Goal: Obtain resource: Download file/media

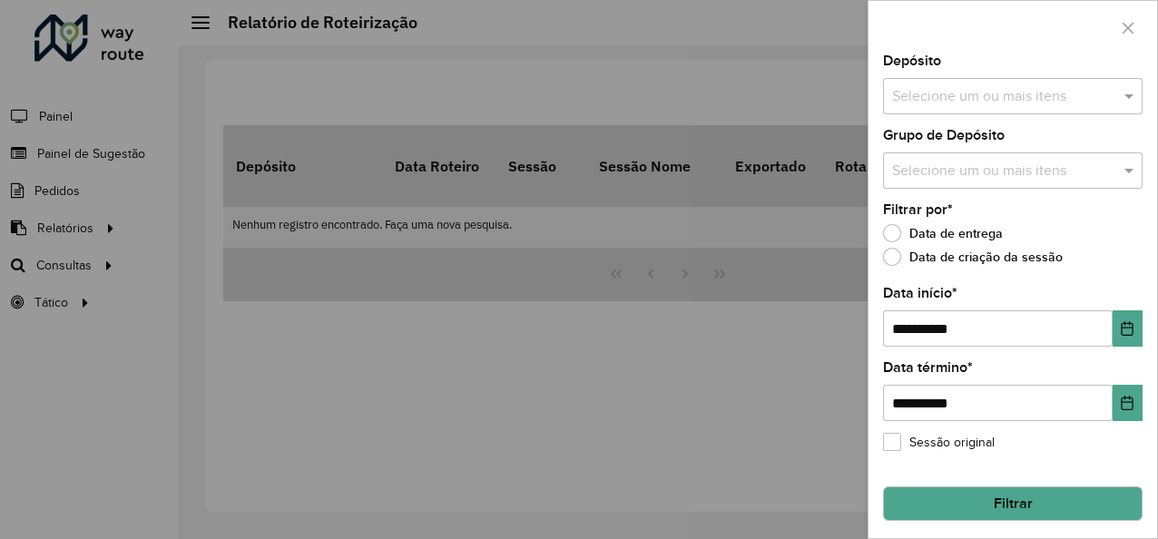
click at [969, 95] on input "text" at bounding box center [1003, 97] width 232 height 22
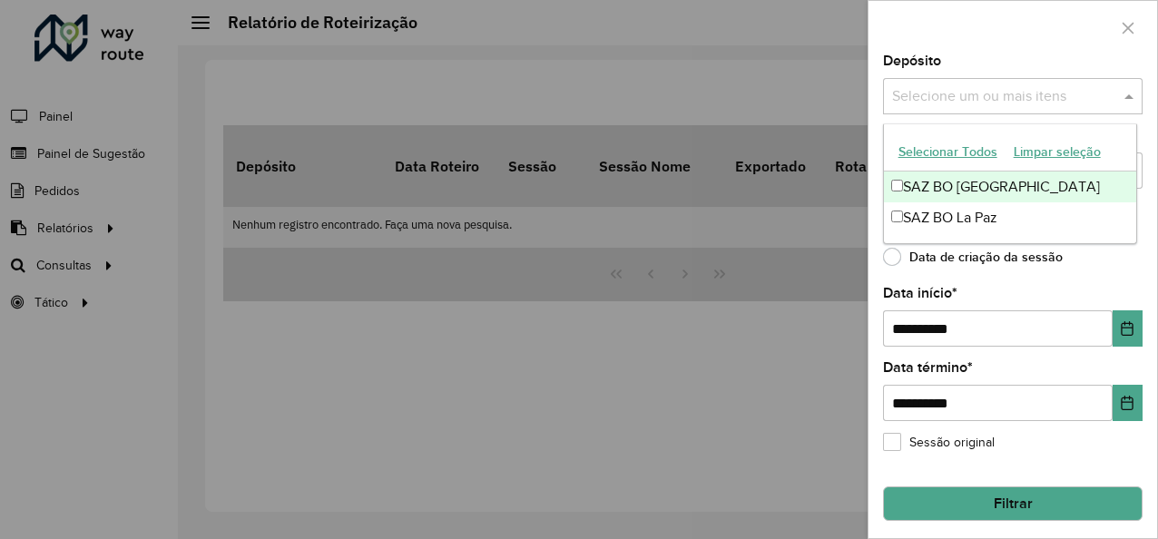
click at [952, 178] on div "SAZ BO [GEOGRAPHIC_DATA]" at bounding box center [1010, 186] width 253 height 31
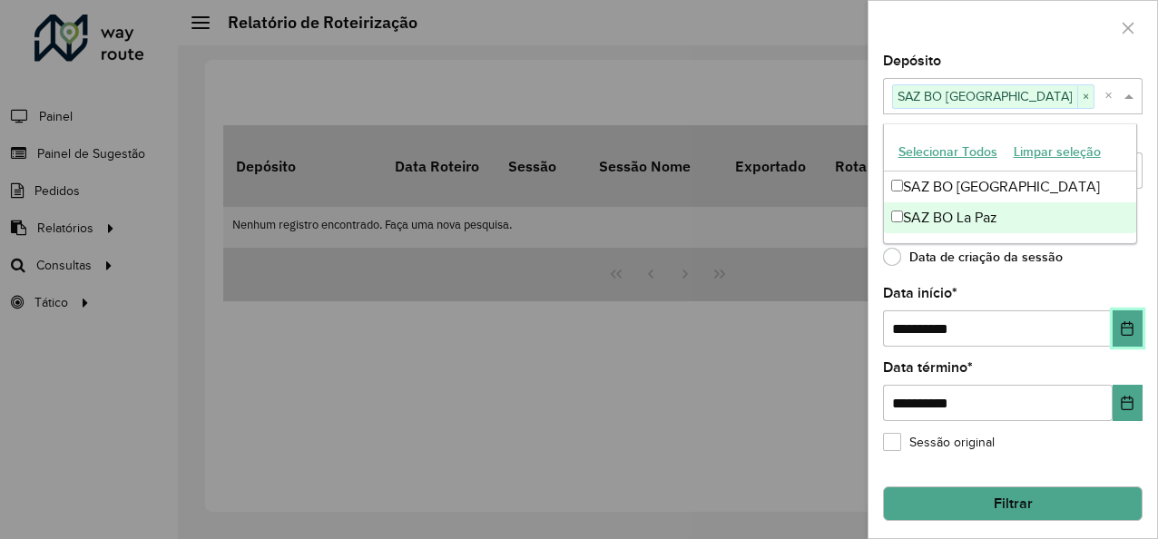
click at [1120, 330] on icon "Choose Date" at bounding box center [1127, 328] width 15 height 15
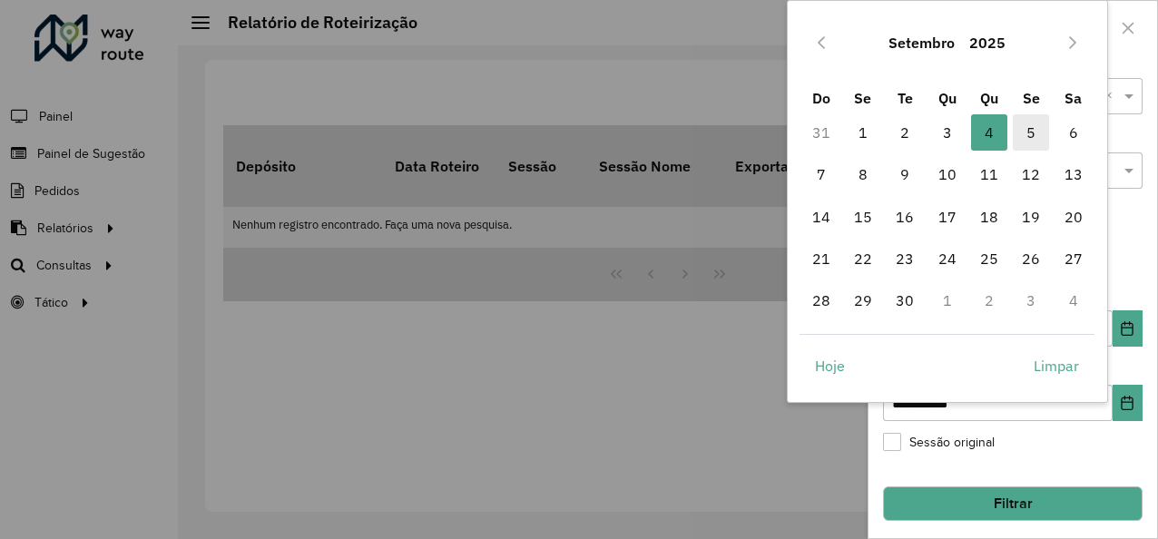
click at [1029, 133] on span "5" at bounding box center [1031, 132] width 36 height 36
type input "**********"
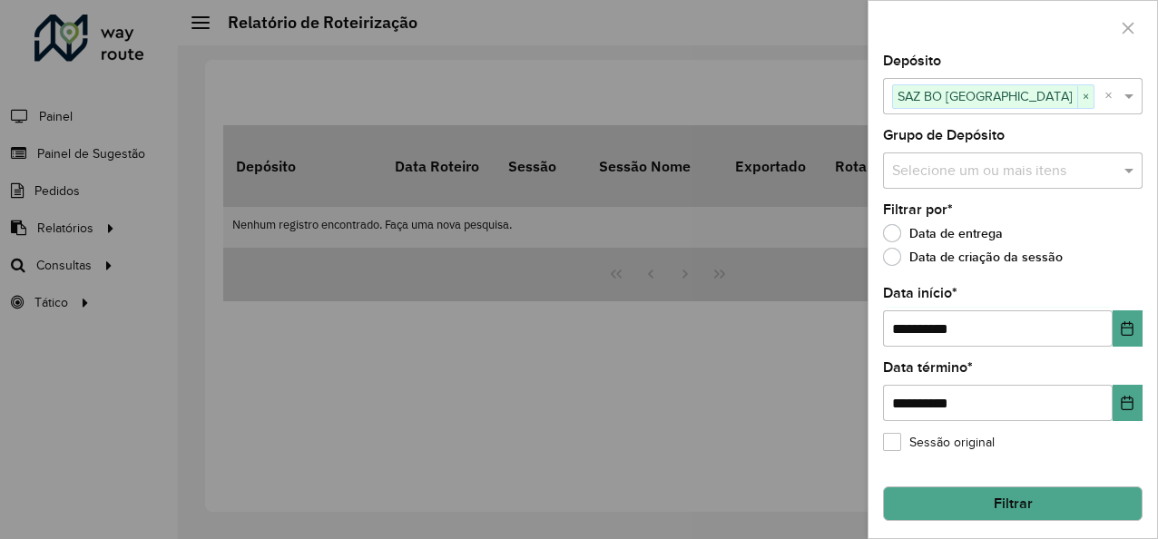
click at [1038, 495] on button "Filtrar" at bounding box center [1012, 503] width 259 height 34
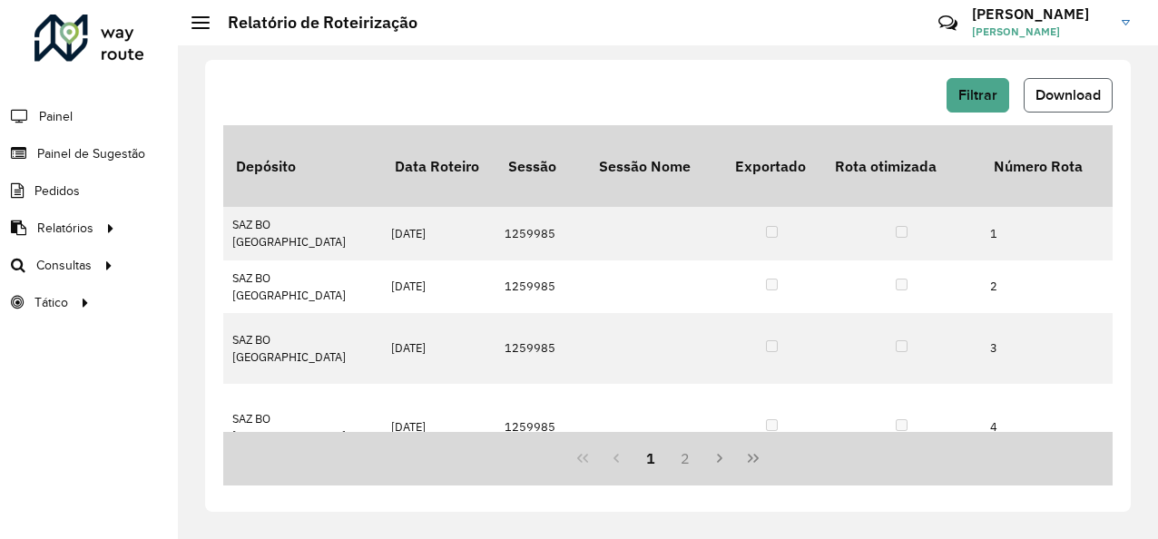
click at [1031, 104] on button "Download" at bounding box center [1067, 95] width 89 height 34
